Goal: Find specific fact

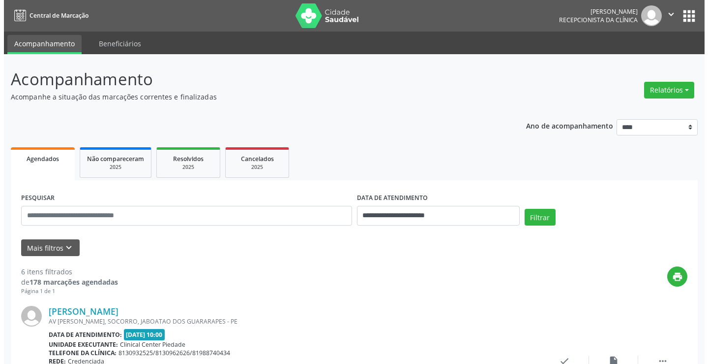
scroll to position [111, 0]
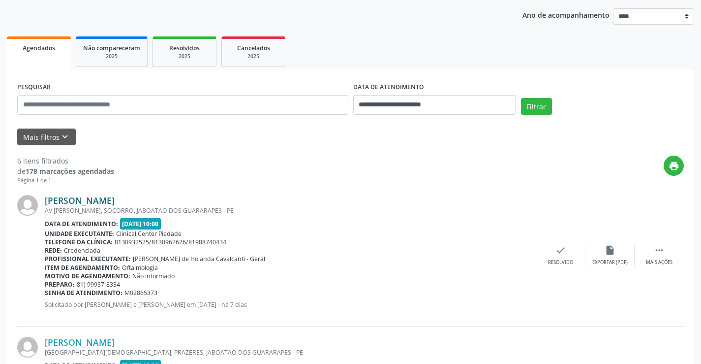
click at [115, 202] on link "[PERSON_NAME]" at bounding box center [80, 200] width 70 height 11
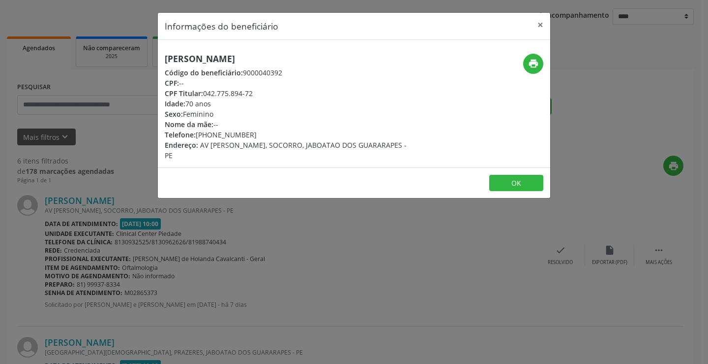
drag, startPoint x: 245, startPoint y: 70, endPoint x: 293, endPoint y: 75, distance: 48.5
click at [293, 75] on div "Código do beneficiário: 9000040392" at bounding box center [289, 72] width 248 height 10
copy div "9000040392"
click at [291, 68] on div "Código do beneficiário: 9000040392" at bounding box center [289, 72] width 248 height 10
drag, startPoint x: 246, startPoint y: 74, endPoint x: 289, endPoint y: 70, distance: 43.5
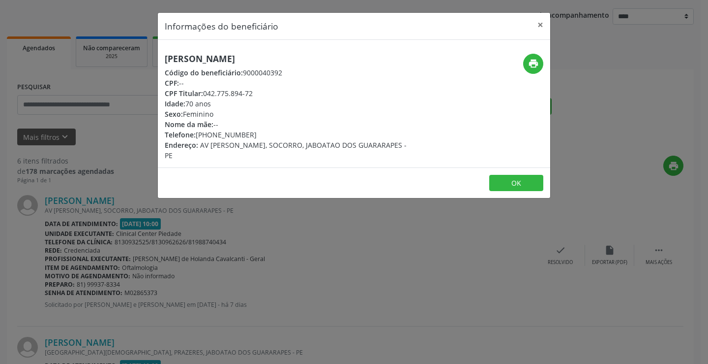
click at [289, 70] on div "Código do beneficiário: 9000040392" at bounding box center [289, 72] width 248 height 10
copy div "9000040392"
click at [286, 71] on div "Código do beneficiário: 9000040392" at bounding box center [289, 72] width 248 height 10
drag, startPoint x: 247, startPoint y: 70, endPoint x: 283, endPoint y: 76, distance: 36.4
click at [283, 76] on div "Código do beneficiário: 9000040392" at bounding box center [289, 72] width 248 height 10
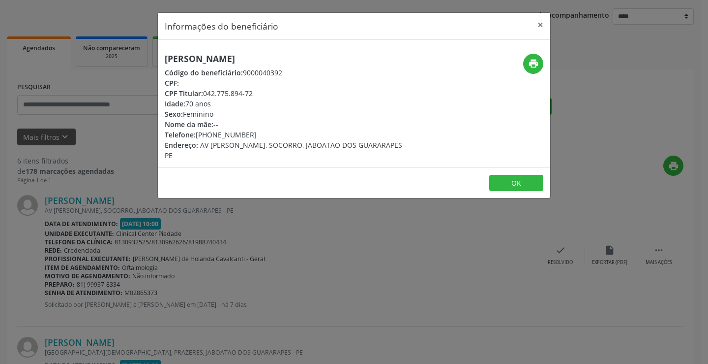
copy div "9000040392"
